Goal: Find specific page/section: Find specific page/section

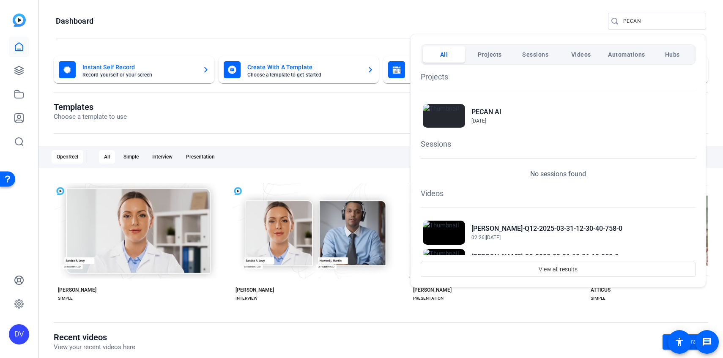
click at [633, 25] on div at bounding box center [361, 179] width 723 height 358
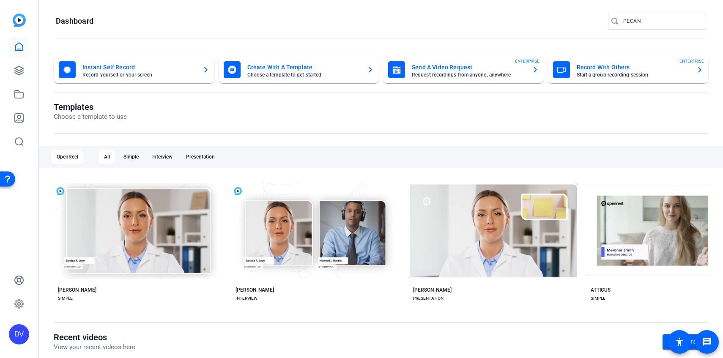
click at [633, 25] on input "PECAN" at bounding box center [662, 21] width 76 height 10
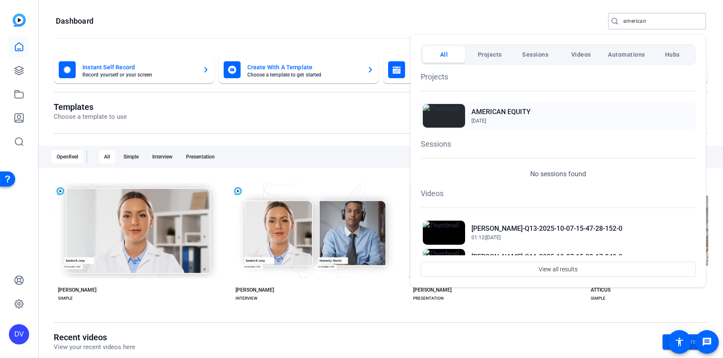
type input "american"
click at [557, 103] on div "AMERICAN EQUITY [DATE]" at bounding box center [558, 116] width 275 height 28
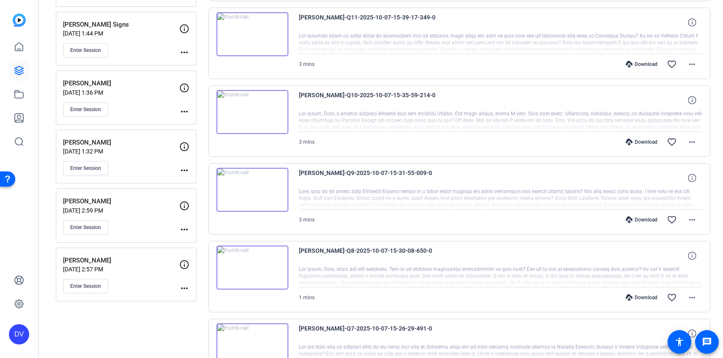
scroll to position [653, 0]
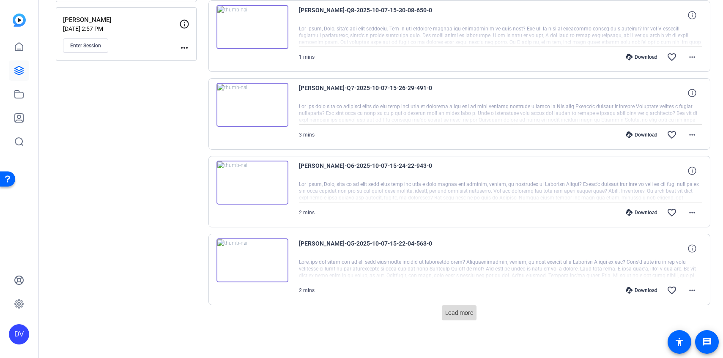
click at [467, 315] on span "Load more" at bounding box center [459, 313] width 28 height 9
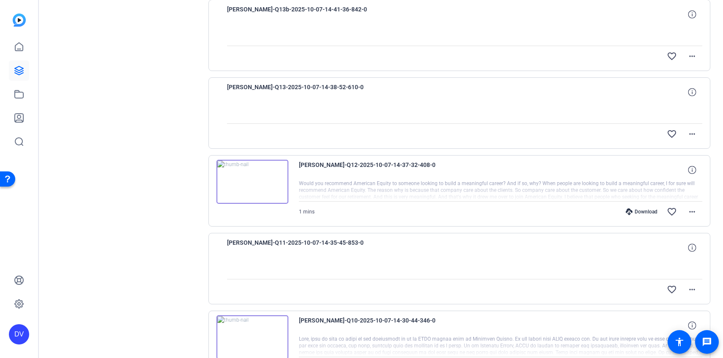
scroll to position [1431, 0]
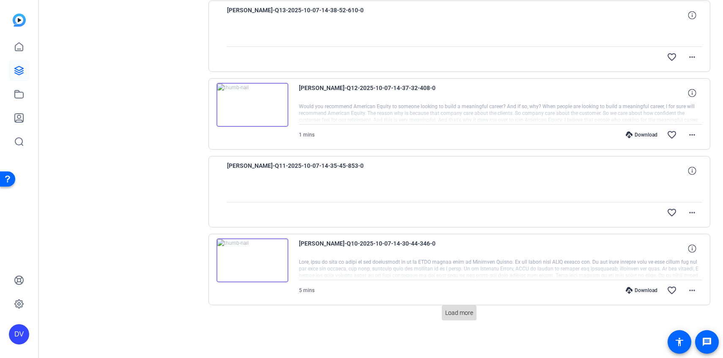
click at [473, 313] on span "Load more" at bounding box center [459, 313] width 28 height 9
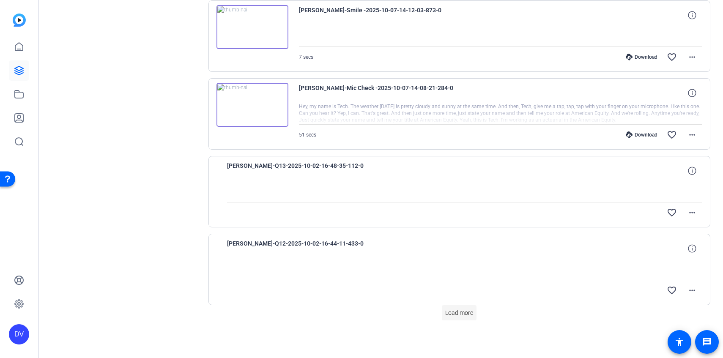
click at [458, 315] on span "Load more" at bounding box center [459, 313] width 28 height 9
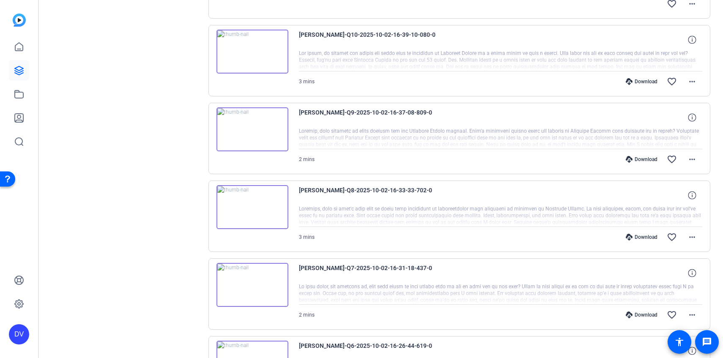
scroll to position [2988, 0]
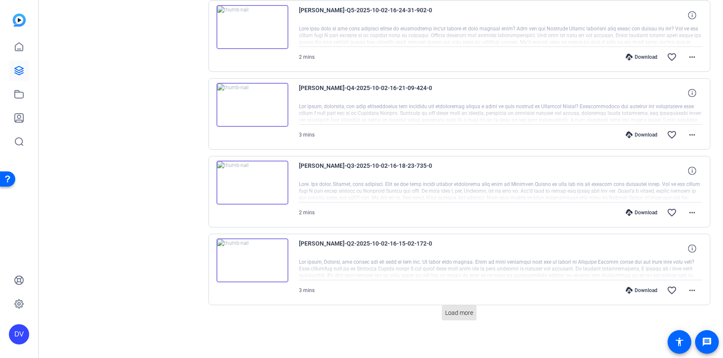
click at [458, 315] on span "Load more" at bounding box center [459, 313] width 28 height 9
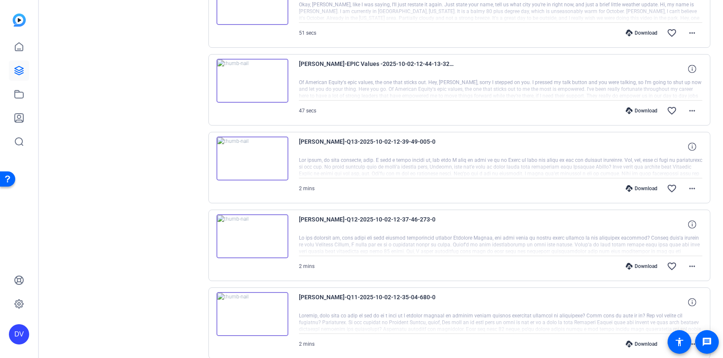
scroll to position [3616, 0]
